Goal: Task Accomplishment & Management: Use online tool/utility

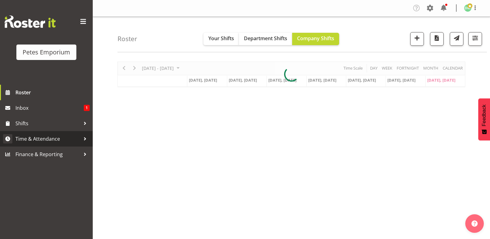
click at [55, 136] on span "Time & Attendance" at bounding box center [47, 138] width 65 height 9
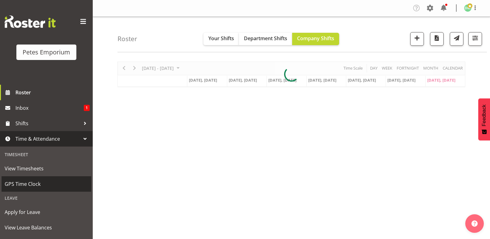
click at [38, 184] on span "GPS Time Clock" at bounding box center [46, 183] width 83 height 9
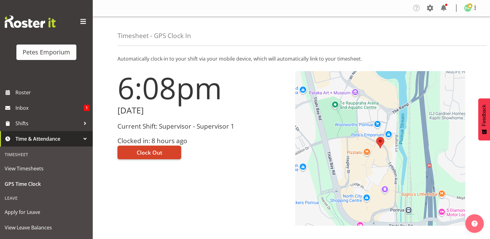
click at [163, 150] on button "Clock Out" at bounding box center [149, 153] width 64 height 14
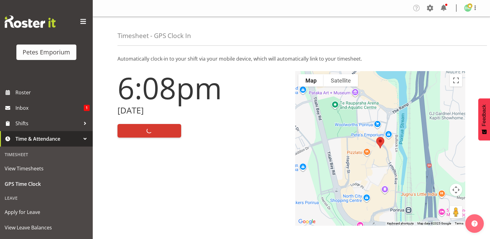
click at [465, 9] on img at bounding box center [467, 7] width 7 height 7
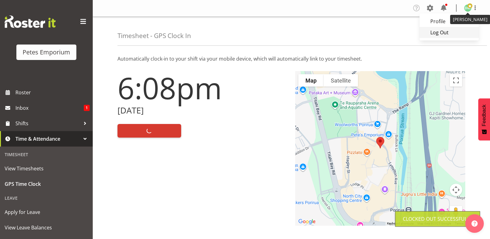
click at [444, 36] on link "Log Out" at bounding box center [448, 32] width 59 height 11
